Goal: Information Seeking & Learning: Learn about a topic

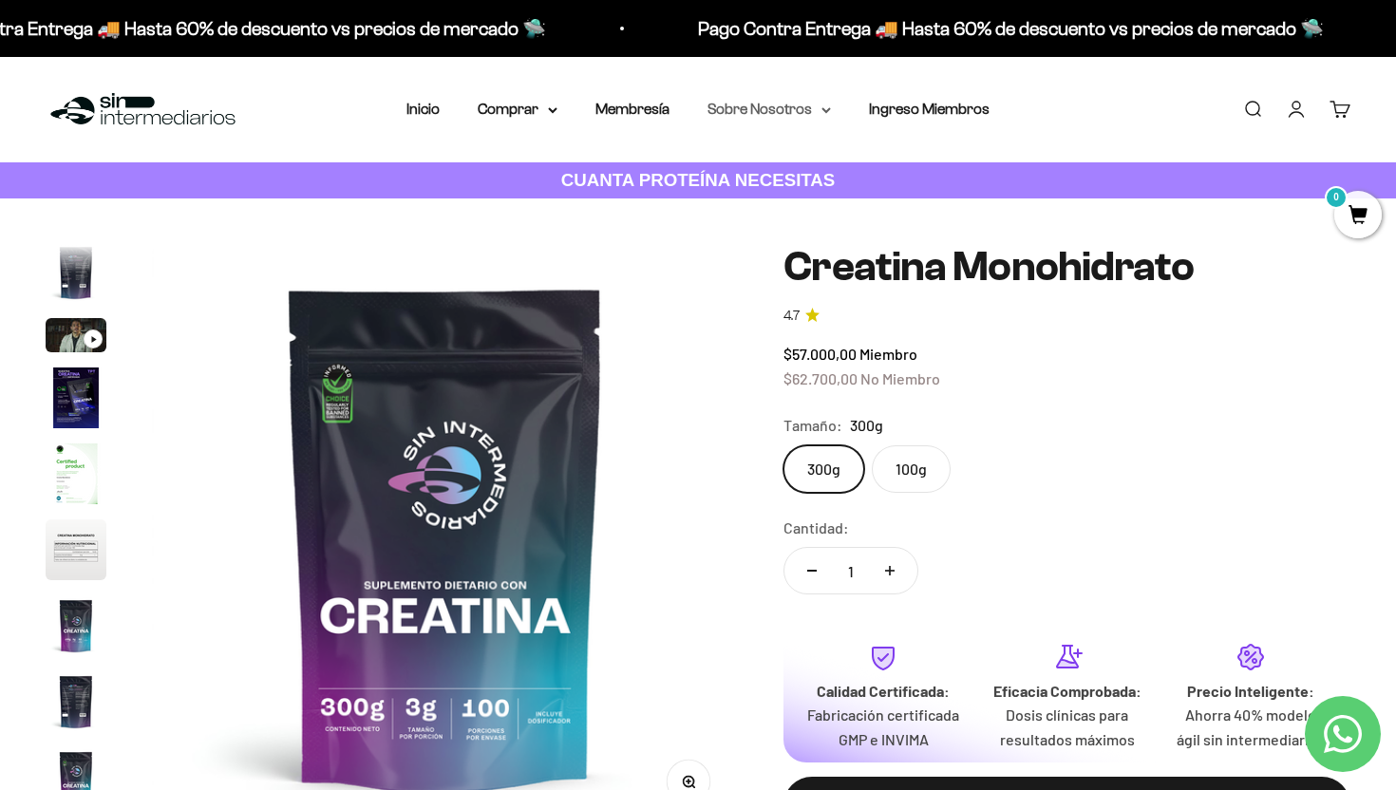
click at [805, 109] on summary "Sobre Nosotros" at bounding box center [769, 109] width 123 height 25
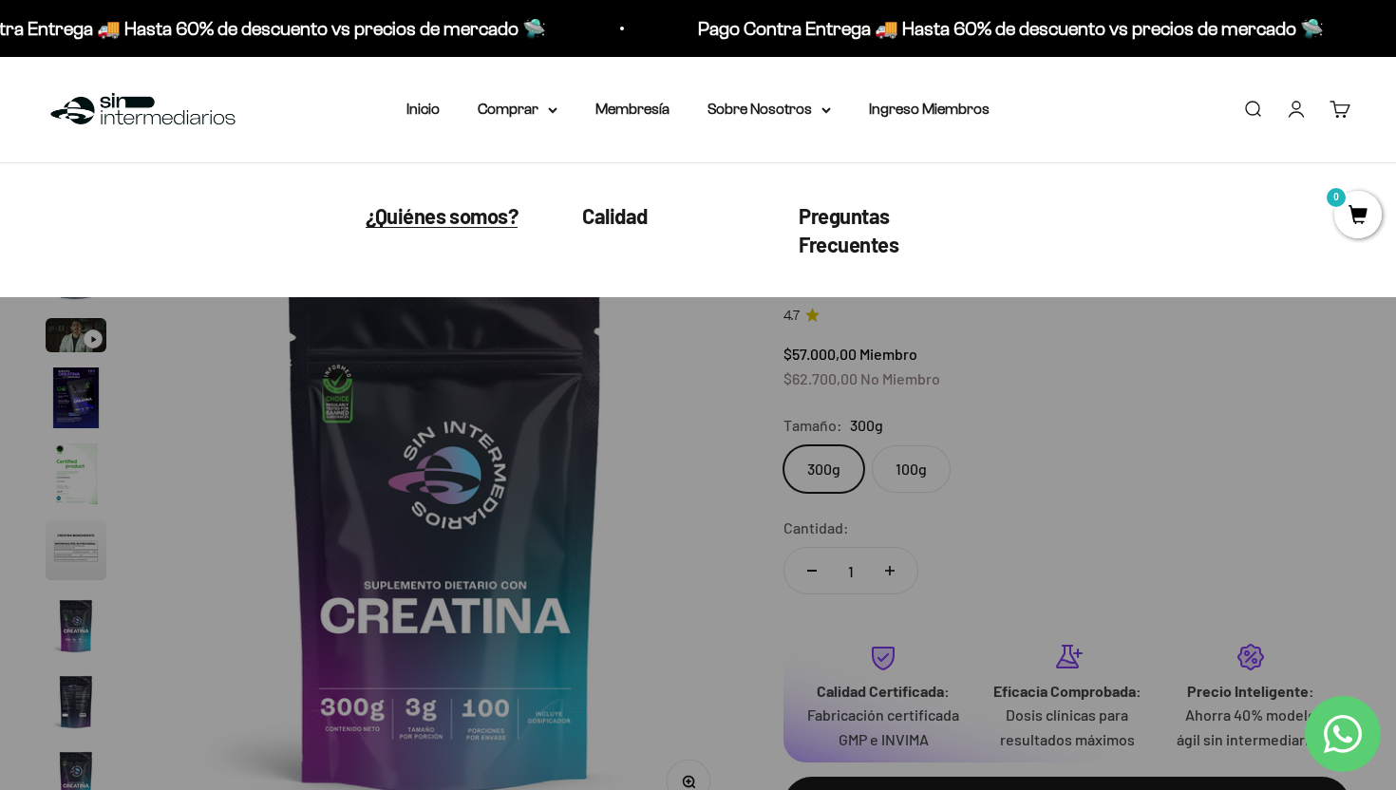
click at [430, 218] on span "¿Quiénes somos?" at bounding box center [442, 215] width 152 height 25
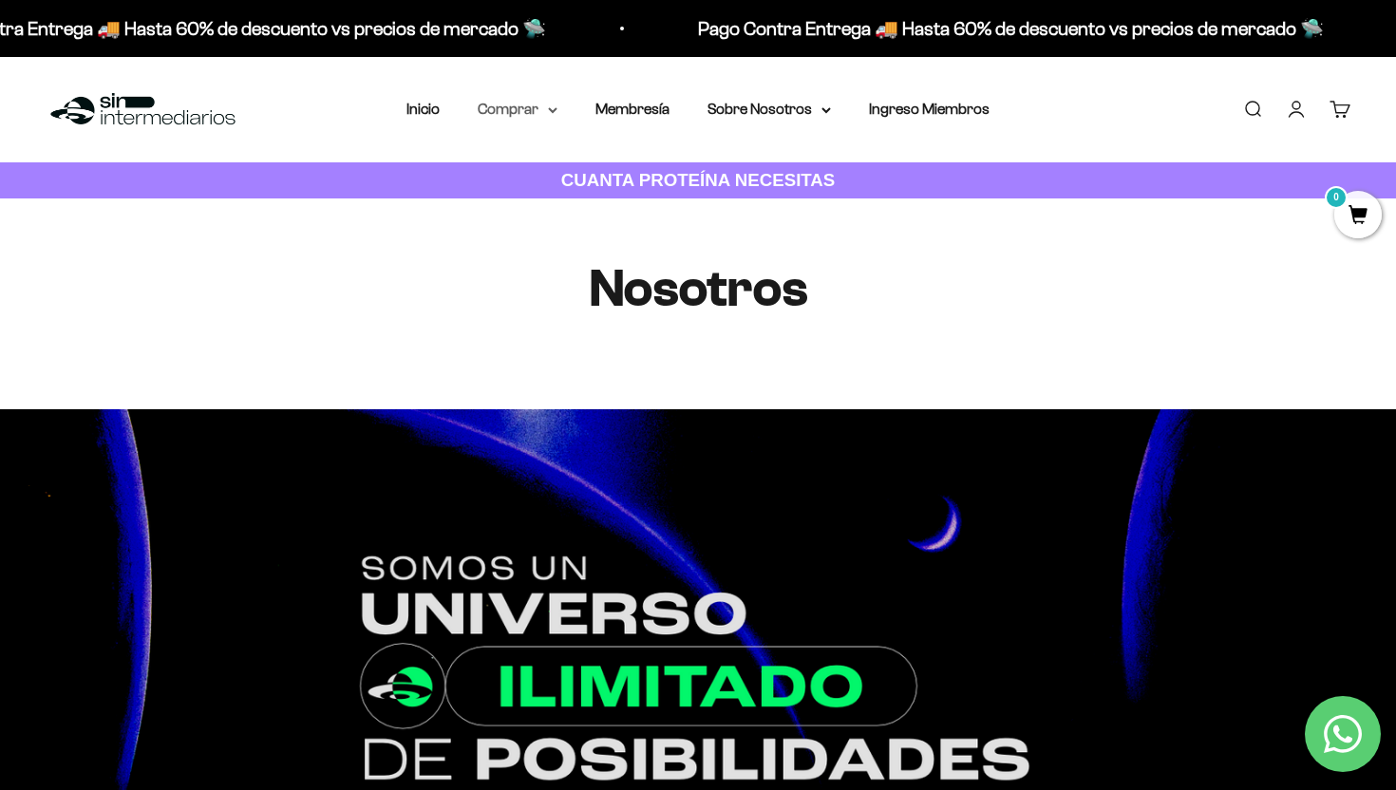
click at [526, 104] on summary "Comprar" at bounding box center [518, 109] width 80 height 25
click at [653, 110] on link "Membresía" at bounding box center [633, 109] width 74 height 16
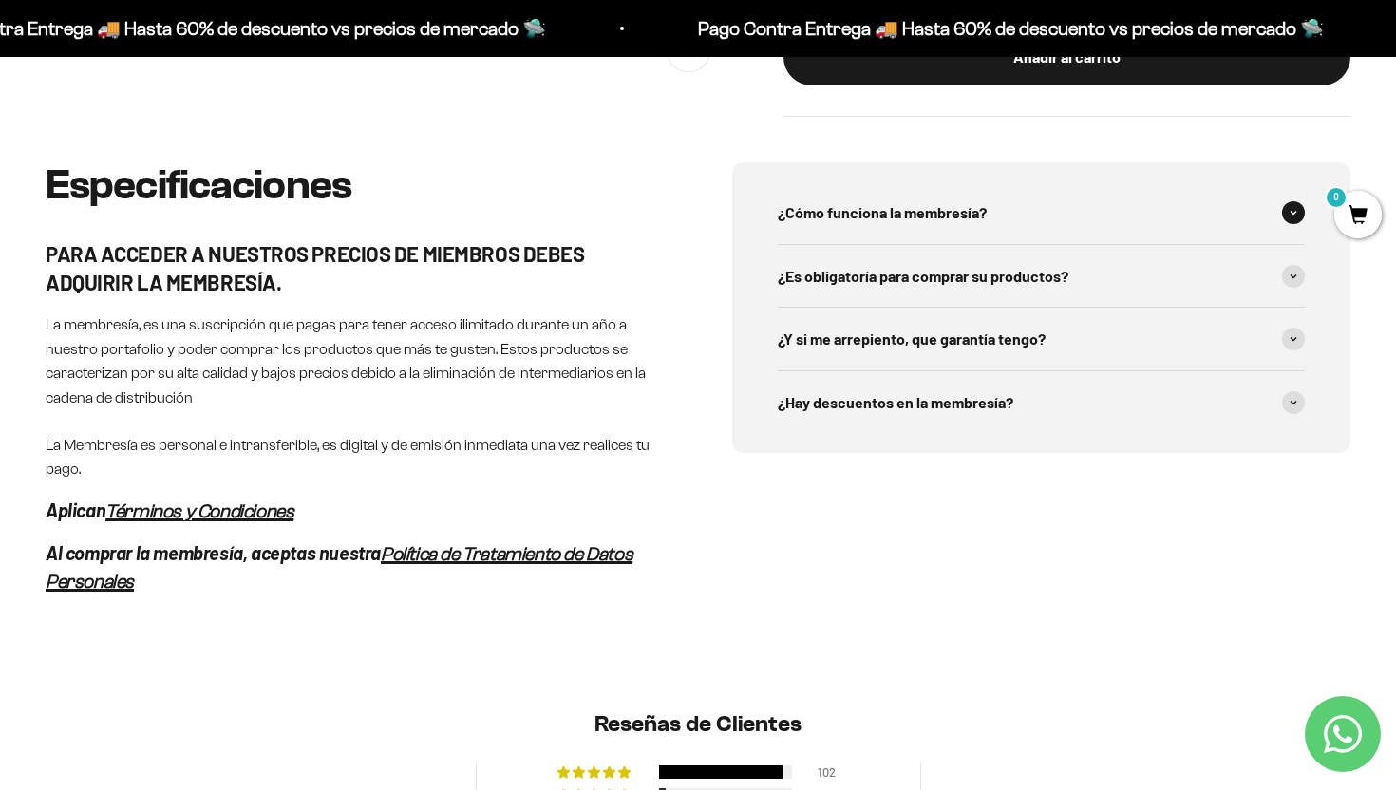
scroll to position [845, 0]
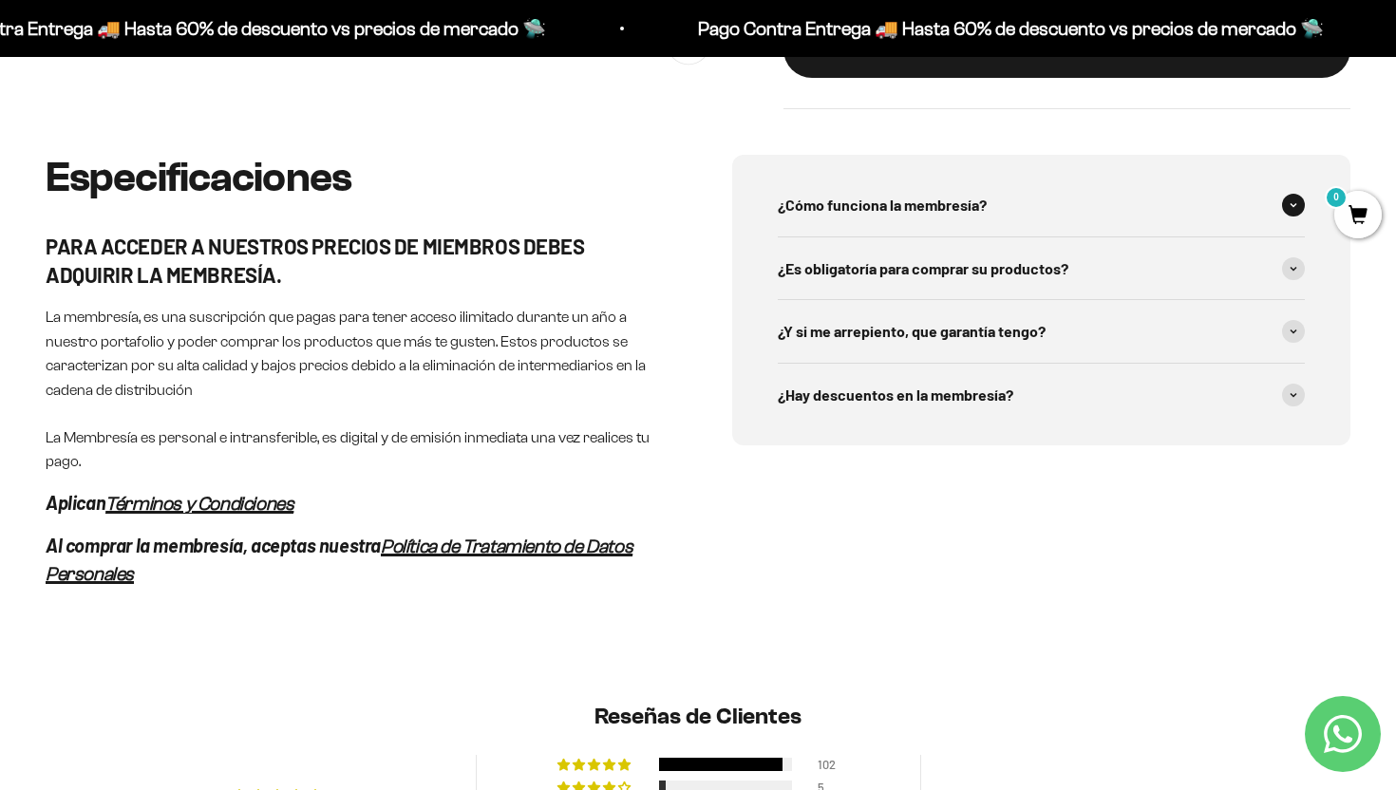
click at [1109, 222] on div "¿Cómo funciona la membresía?" at bounding box center [1041, 205] width 527 height 63
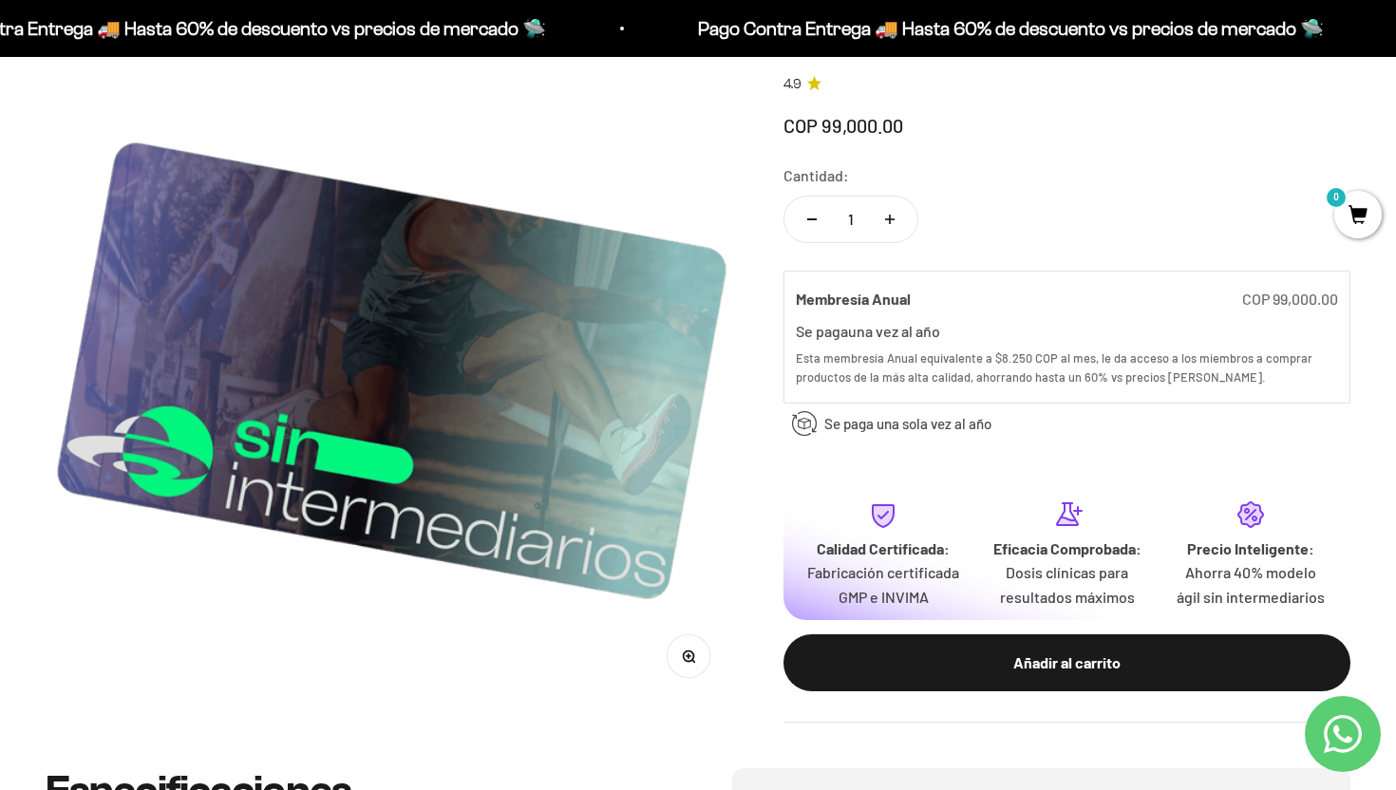
scroll to position [0, 0]
